Goal: Obtain resource: Download file/media

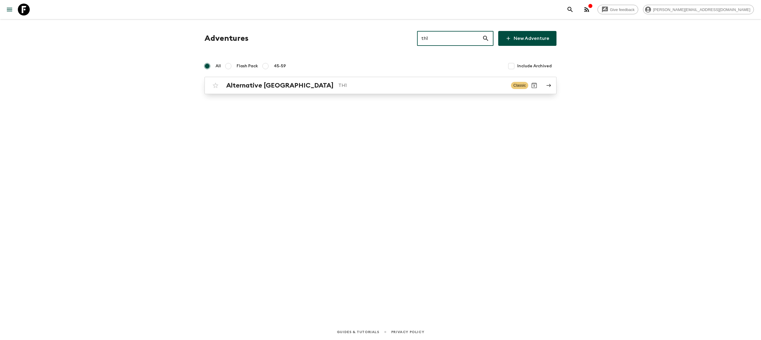
type input "th1"
click at [338, 88] on p "TH1" at bounding box center [422, 85] width 168 height 7
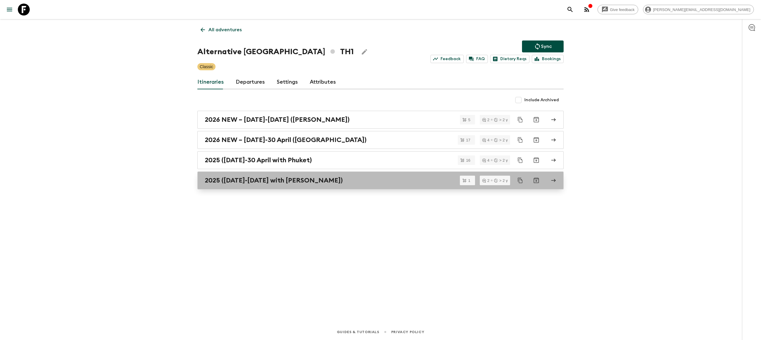
click at [307, 179] on h2 "2025 ([DATE]-[DATE] with [PERSON_NAME])" at bounding box center [274, 180] width 138 height 8
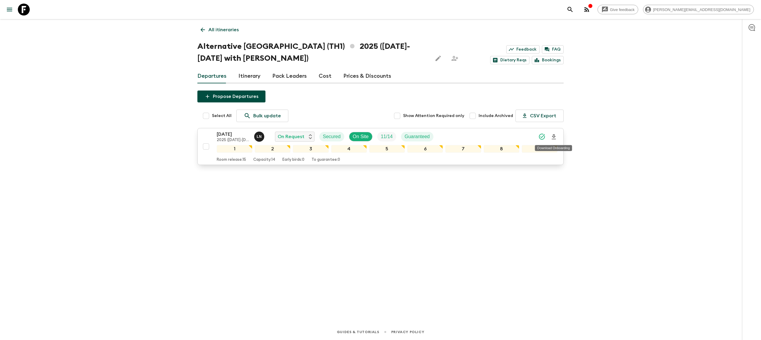
click at [552, 136] on icon "Download Onboarding" at bounding box center [554, 136] width 7 height 7
click at [19, 10] on icon at bounding box center [24, 10] width 12 height 12
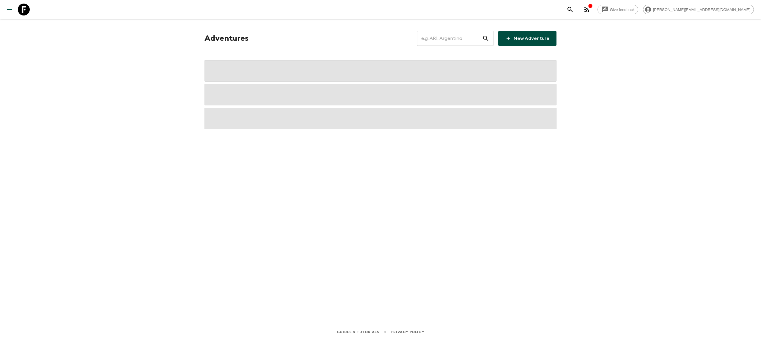
click at [446, 35] on input "text" at bounding box center [449, 38] width 65 height 17
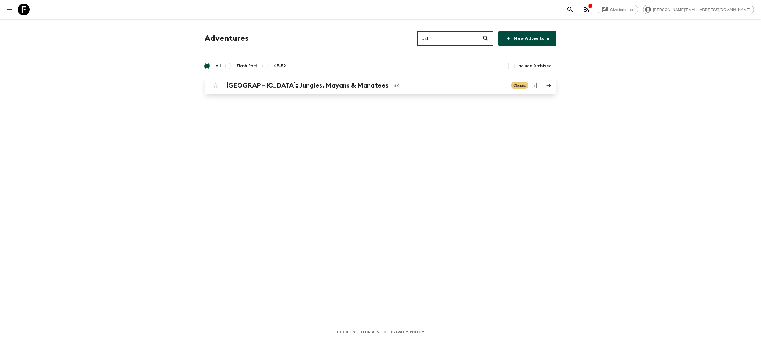
type input "bz1"
click at [335, 88] on h2 "[GEOGRAPHIC_DATA]: Jungles, Mayans & Manatees" at bounding box center [307, 85] width 162 height 8
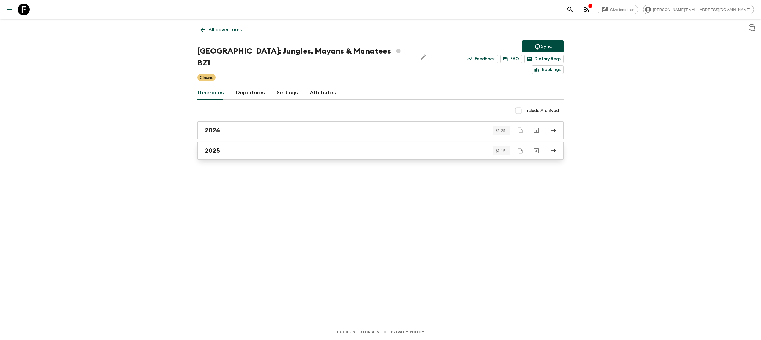
click at [277, 147] on div "2025" at bounding box center [375, 151] width 340 height 8
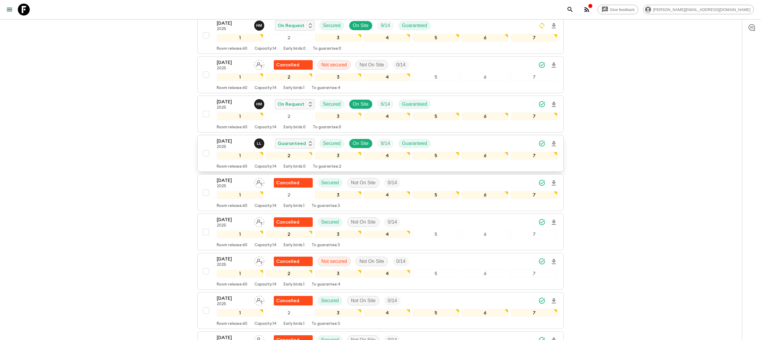
scroll to position [225, 0]
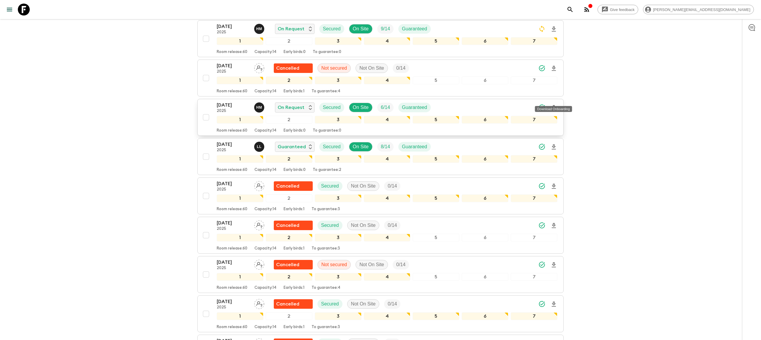
click at [554, 104] on icon "Download Onboarding" at bounding box center [554, 107] width 7 height 7
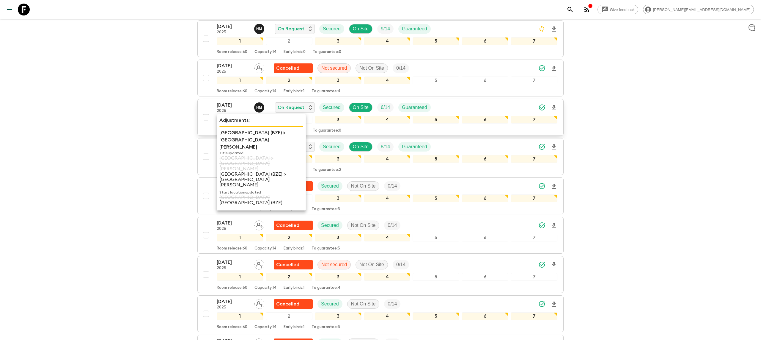
click at [221, 101] on p "[DATE]" at bounding box center [233, 104] width 33 height 7
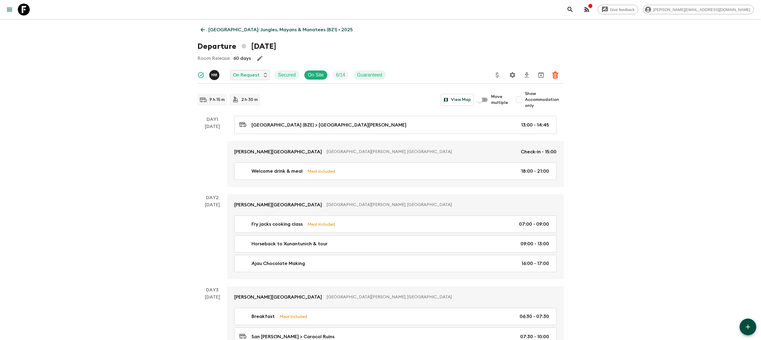
click at [511, 75] on icon "Settings" at bounding box center [513, 75] width 6 height 6
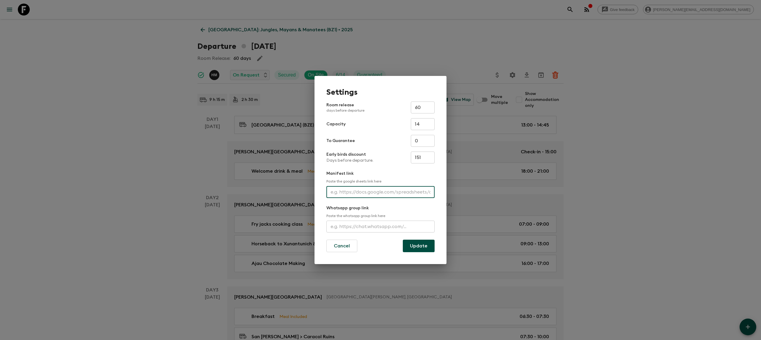
click at [369, 194] on input "text" at bounding box center [381, 192] width 108 height 12
paste input "[URL][DOMAIN_NAME]"
type input "[URL][DOMAIN_NAME]"
click at [409, 244] on button "Update" at bounding box center [419, 245] width 32 height 12
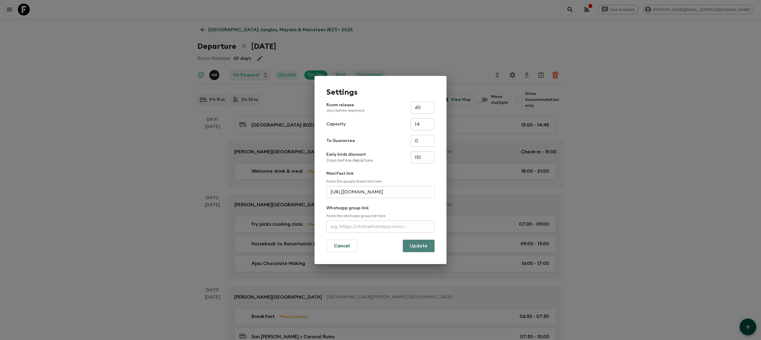
scroll to position [0, 0]
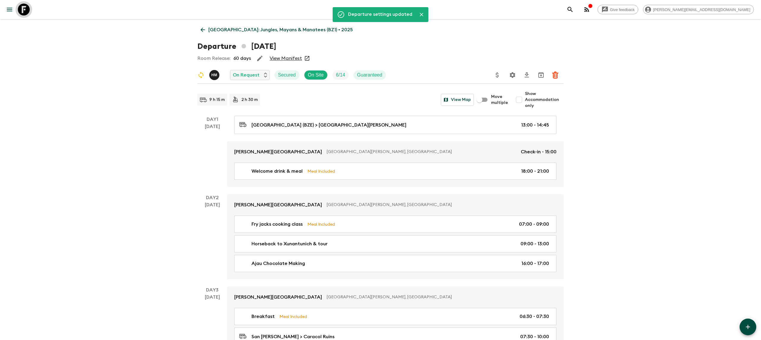
click at [25, 9] on icon at bounding box center [24, 10] width 12 height 12
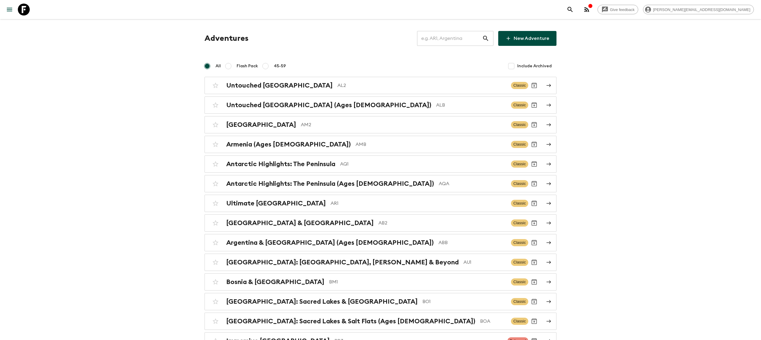
click at [436, 36] on input "text" at bounding box center [449, 38] width 65 height 17
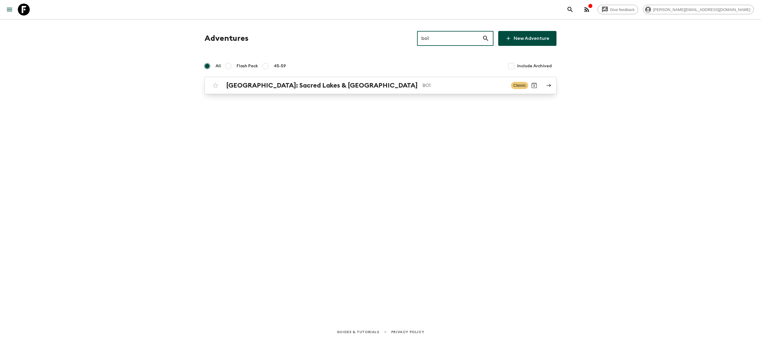
type input "bo1"
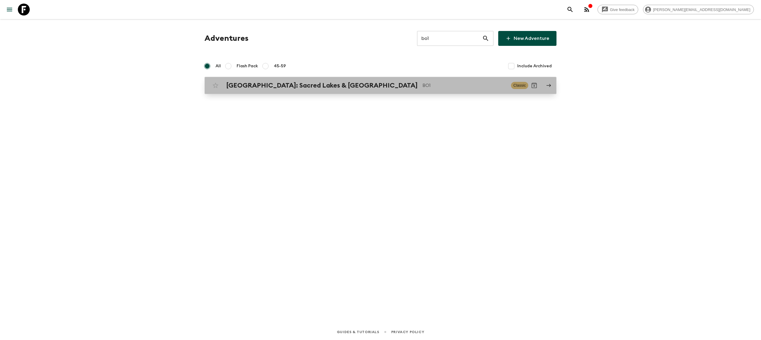
click at [314, 83] on h2 "[GEOGRAPHIC_DATA]: Sacred Lakes & [GEOGRAPHIC_DATA]" at bounding box center [322, 85] width 192 height 8
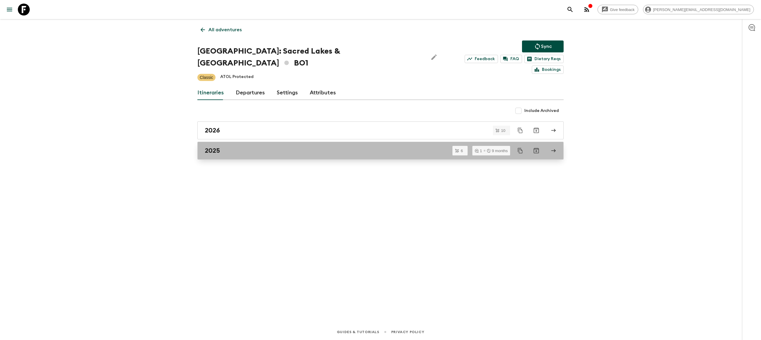
click at [247, 147] on div "2025" at bounding box center [375, 151] width 340 height 8
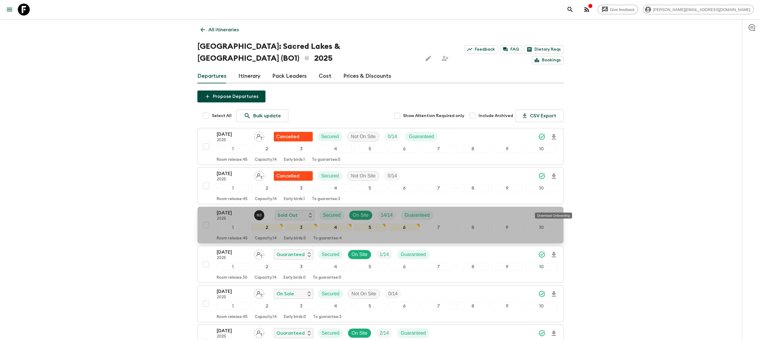
click at [555, 212] on icon "Download Onboarding" at bounding box center [554, 215] width 7 height 7
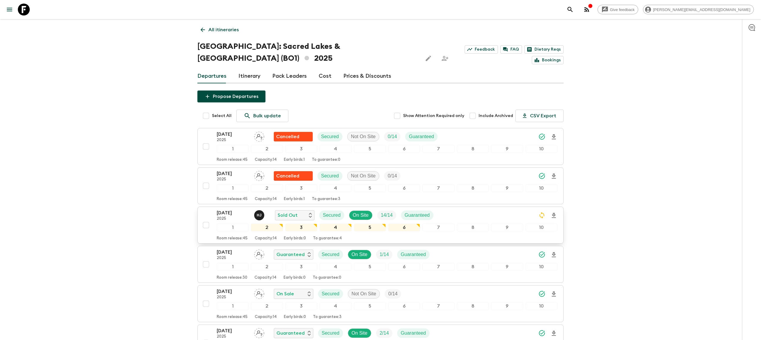
click at [121, 181] on div "Give feedback [PERSON_NAME][EMAIL_ADDRESS][DOMAIN_NAME] All itineraries [GEOGRA…" at bounding box center [380, 207] width 761 height 415
click at [554, 212] on icon "Download Onboarding" at bounding box center [554, 215] width 7 height 7
